Goal: Obtain resource: Download file/media

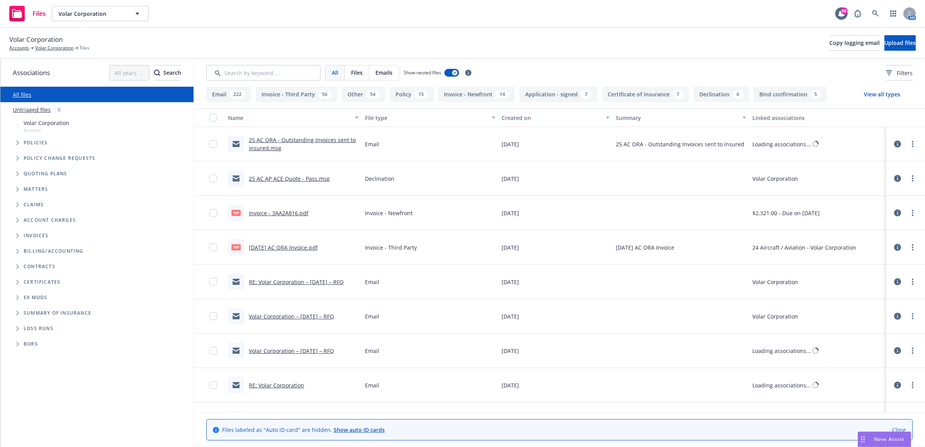
click at [317, 136] on link "25 AC ORA - Outstanding Invoices sent to insured.msg" at bounding box center [302, 143] width 107 height 15
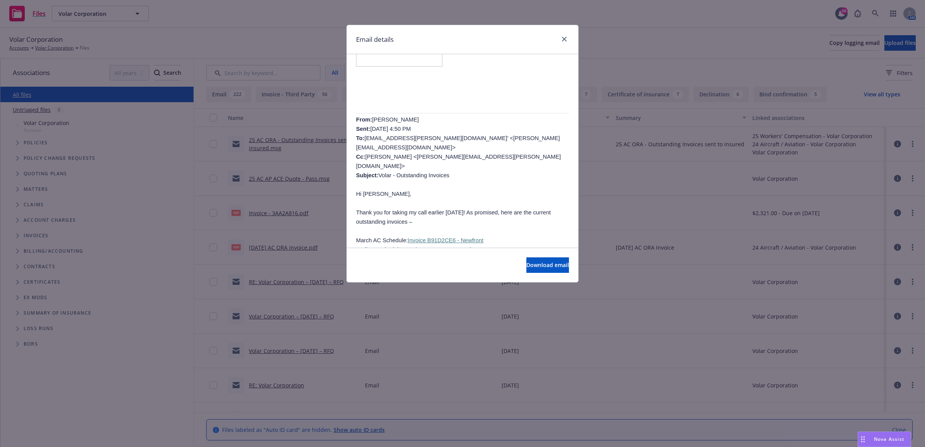
scroll to position [435, 0]
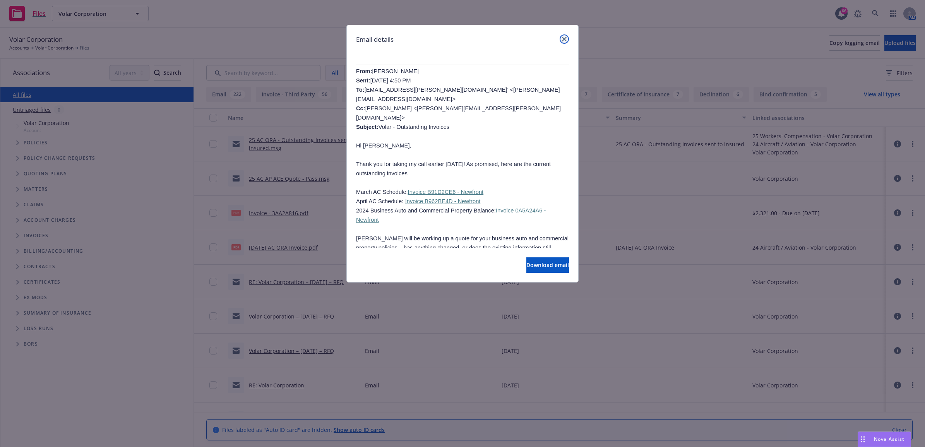
click at [564, 39] on icon "close" at bounding box center [564, 39] width 5 height 5
